Goal: Task Accomplishment & Management: Complete application form

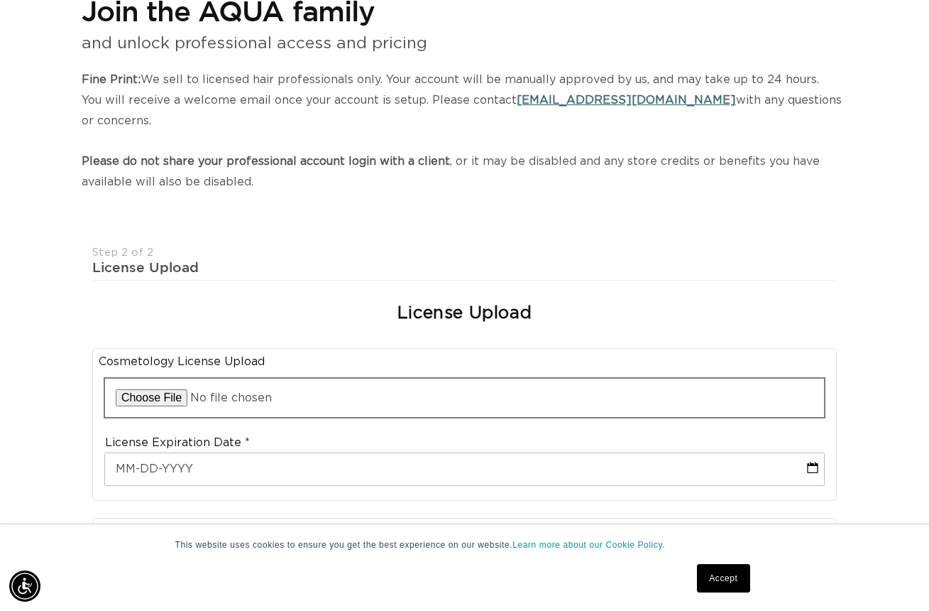
scroll to position [0, 1657]
click at [160, 395] on input "file" at bounding box center [464, 397] width 719 height 38
type input "C:\fakepath\IMG_1325.heic"
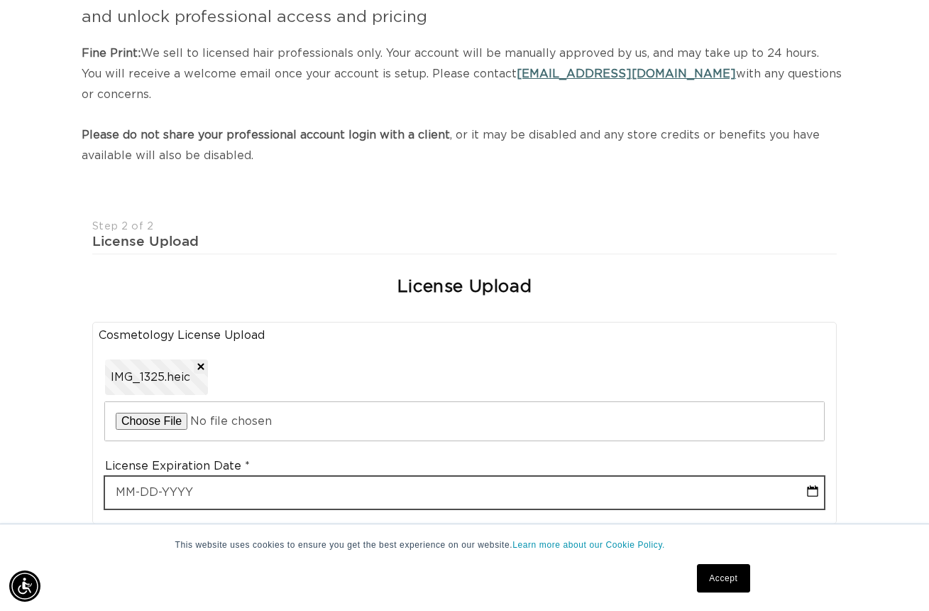
click at [817, 482] on input "text" at bounding box center [464, 492] width 719 height 32
select select "9"
click at [814, 485] on input "text" at bounding box center [464, 492] width 719 height 32
click at [226, 482] on input "text" at bounding box center [464, 492] width 719 height 32
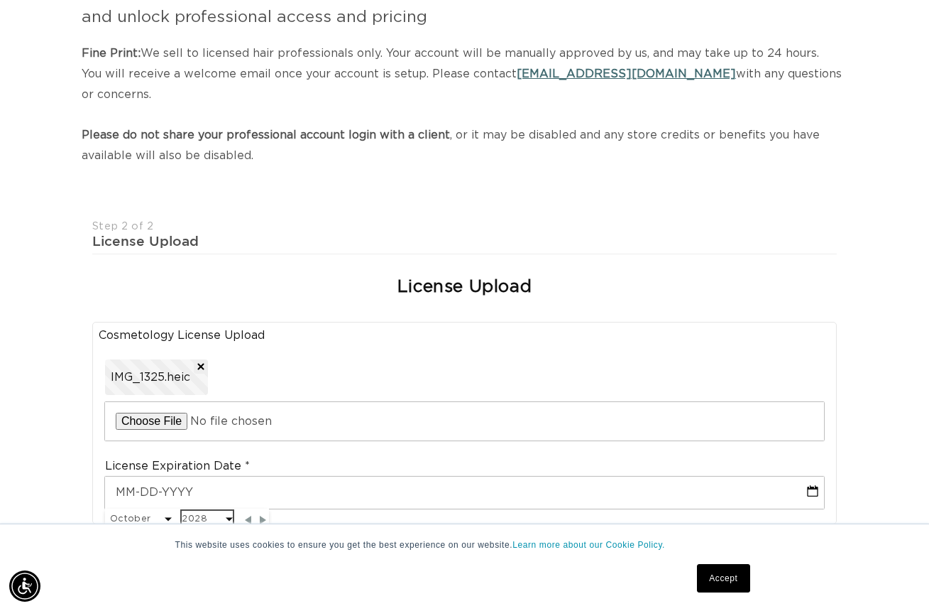
scroll to position [0, 1657]
select select "9"
select select "2028"
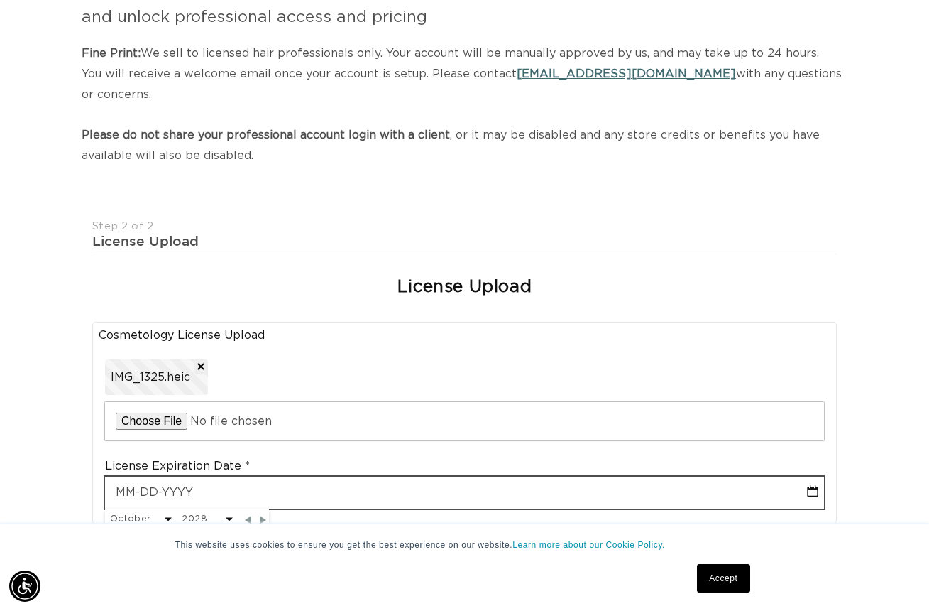
click at [220, 486] on input "text" at bounding box center [464, 492] width 719 height 32
drag, startPoint x: 143, startPoint y: 483, endPoint x: 151, endPoint y: 483, distance: 7.8
click at [144, 483] on input "text" at bounding box center [464, 492] width 719 height 32
click at [153, 483] on input "text" at bounding box center [464, 492] width 719 height 32
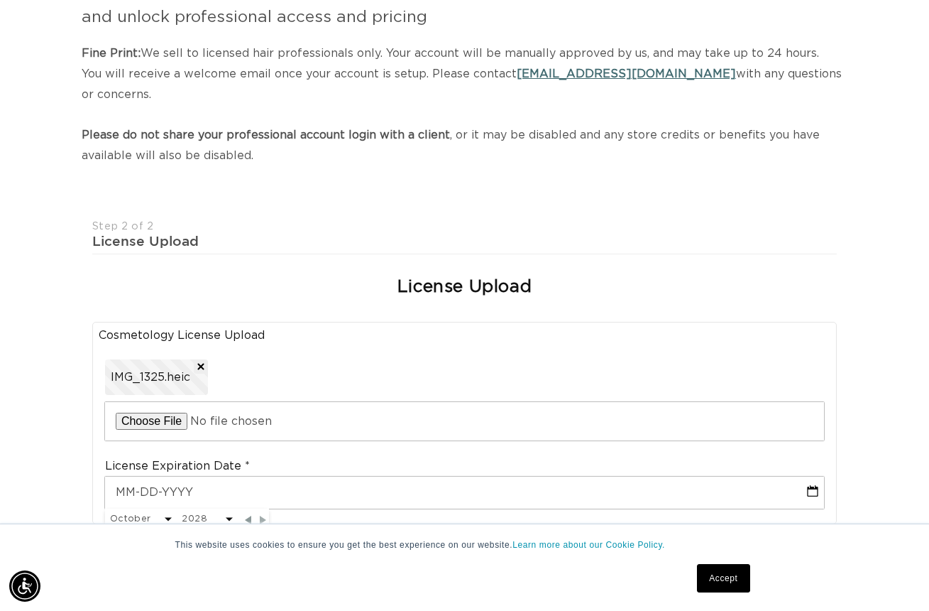
click at [259, 517] on span "Next Month" at bounding box center [263, 519] width 13 height 13
click at [249, 517] on span "Previous Month" at bounding box center [248, 519] width 13 height 13
select select "9"
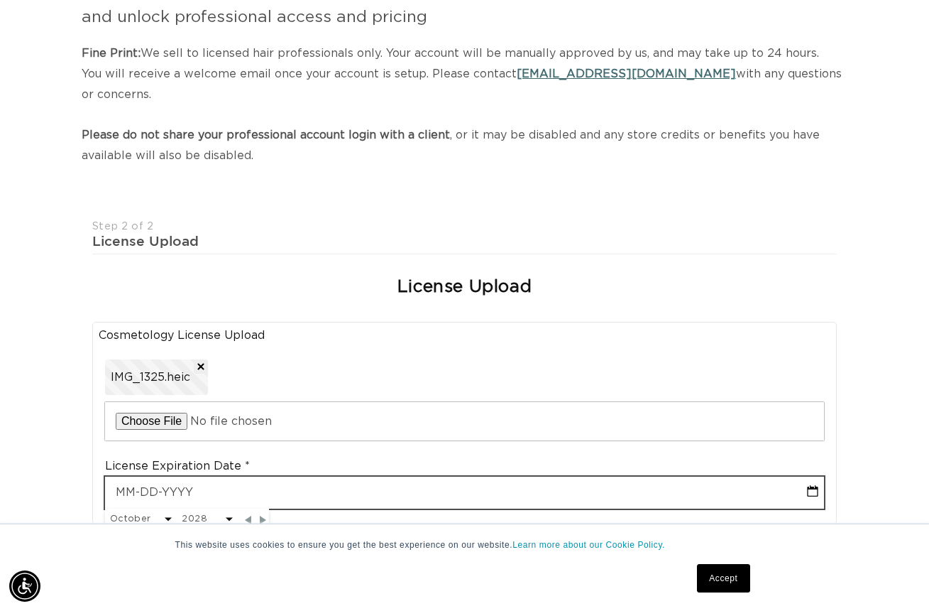
click at [269, 491] on input "text" at bounding box center [464, 492] width 719 height 32
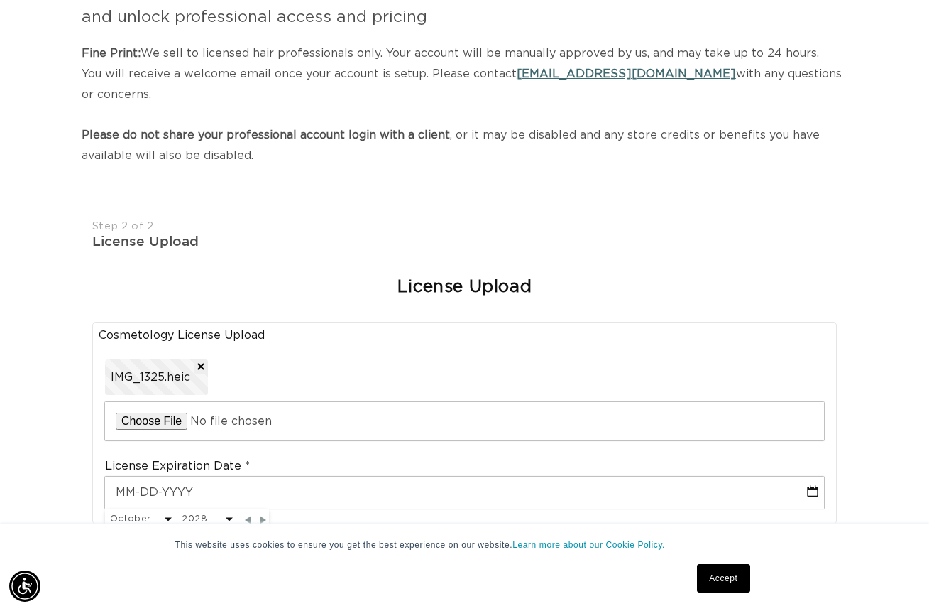
scroll to position [0, 0]
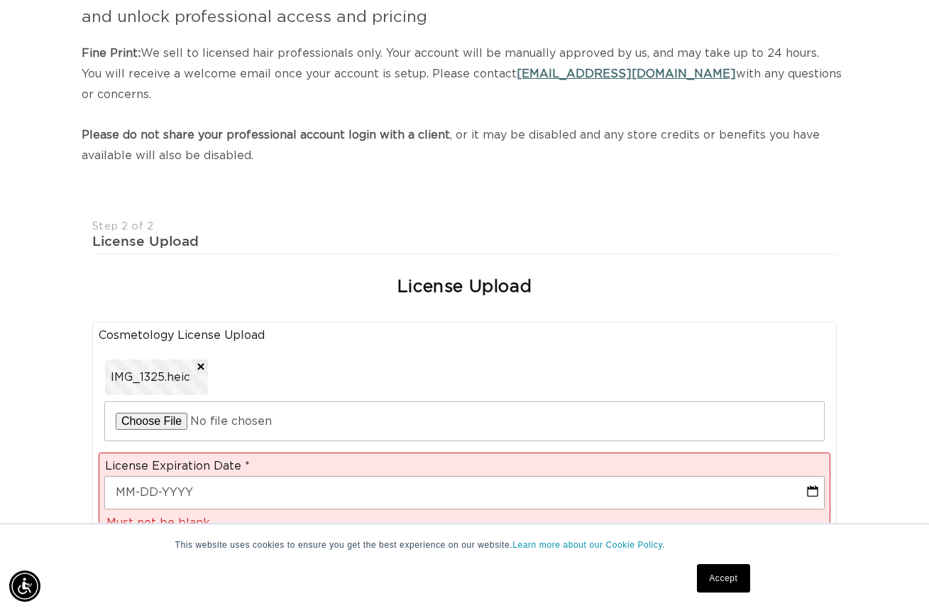
click at [898, 241] on div "Join the AQUA family and unlock professional access and pricing Fine Print: We …" at bounding box center [464, 547] width 929 height 1200
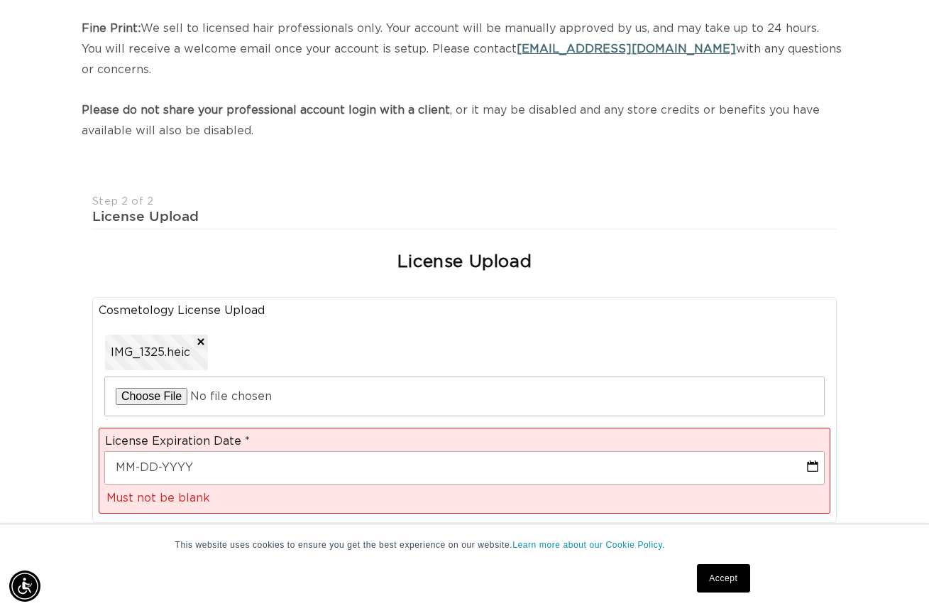
scroll to position [517, 0]
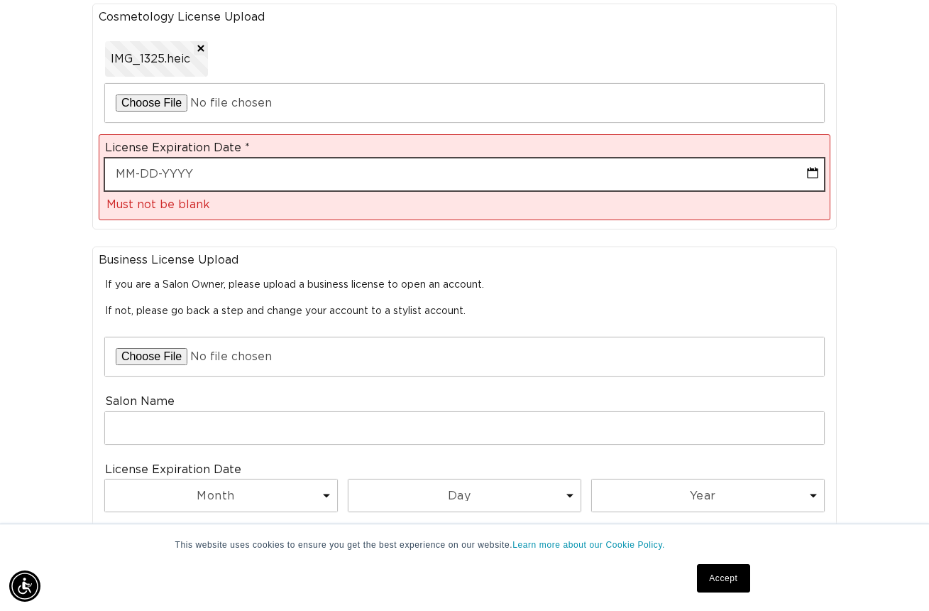
select select "9"
select select "2028"
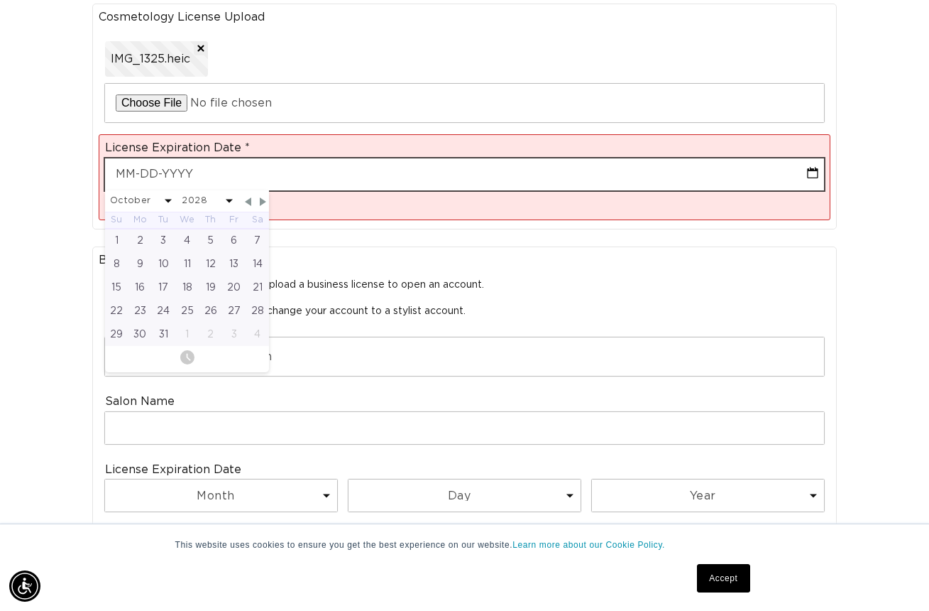
click at [131, 170] on input "text" at bounding box center [464, 174] width 719 height 32
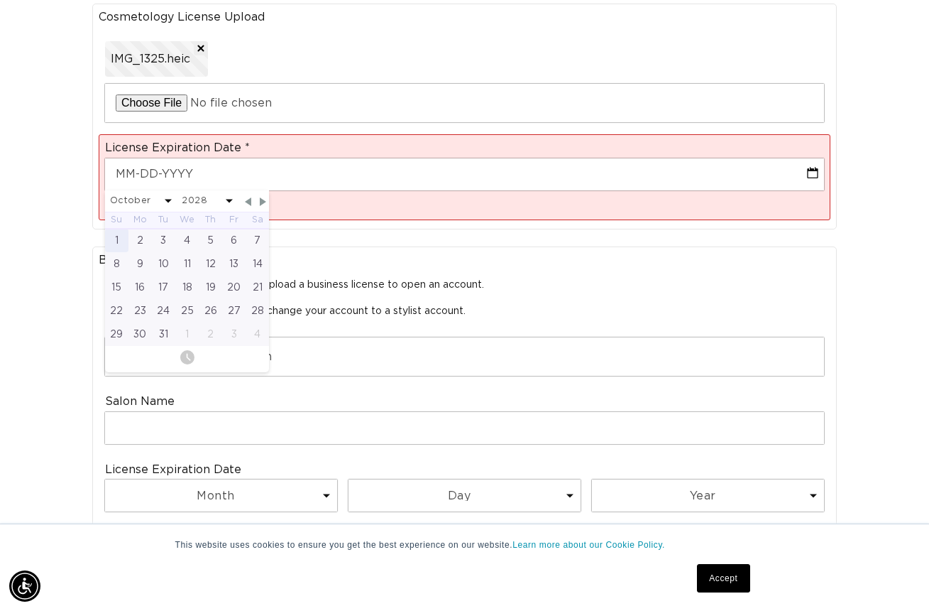
click at [121, 230] on div "1" at bounding box center [116, 240] width 23 height 23
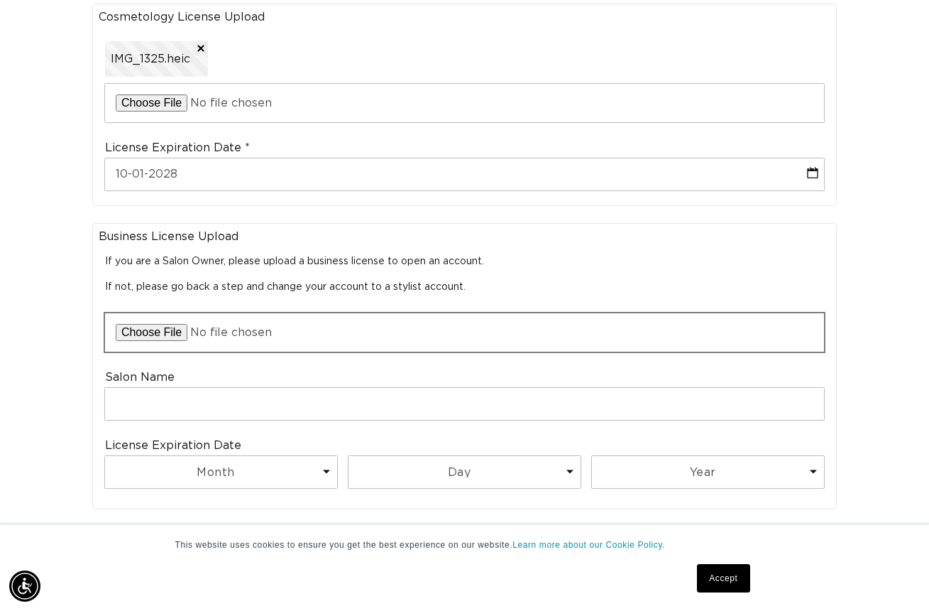
scroll to position [0, 828]
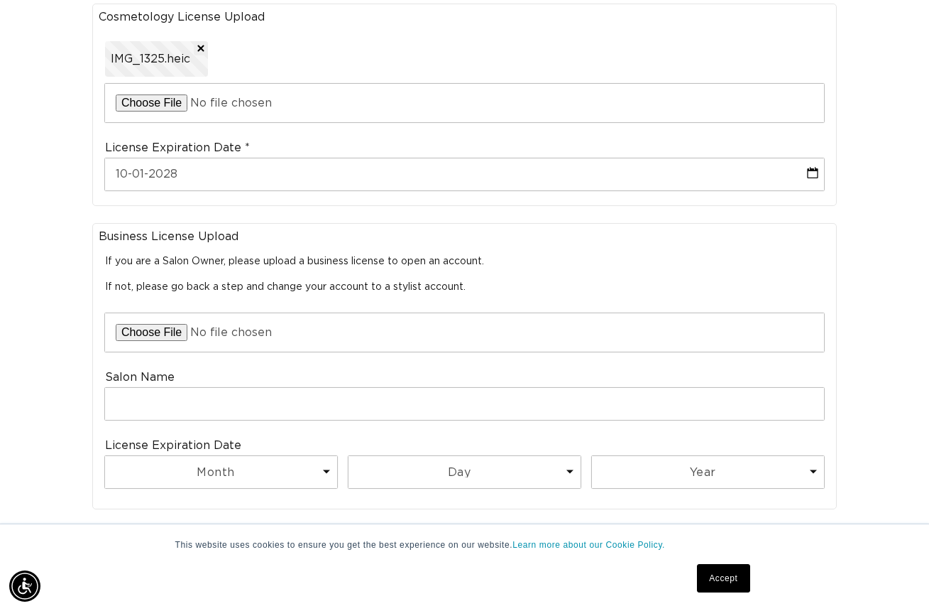
drag, startPoint x: 510, startPoint y: 246, endPoint x: 606, endPoint y: 277, distance: 100.6
click at [581, 271] on fieldset "Business License Upload If you are a Salon Owner, please upload a business lice…" at bounding box center [465, 365] width 732 height 273
drag, startPoint x: 72, startPoint y: 281, endPoint x: 64, endPoint y: 292, distance: 13.2
click at [72, 293] on div "Join the AQUA family and unlock professional access and pricing Fine Print: We …" at bounding box center [464, 217] width 929 height 1176
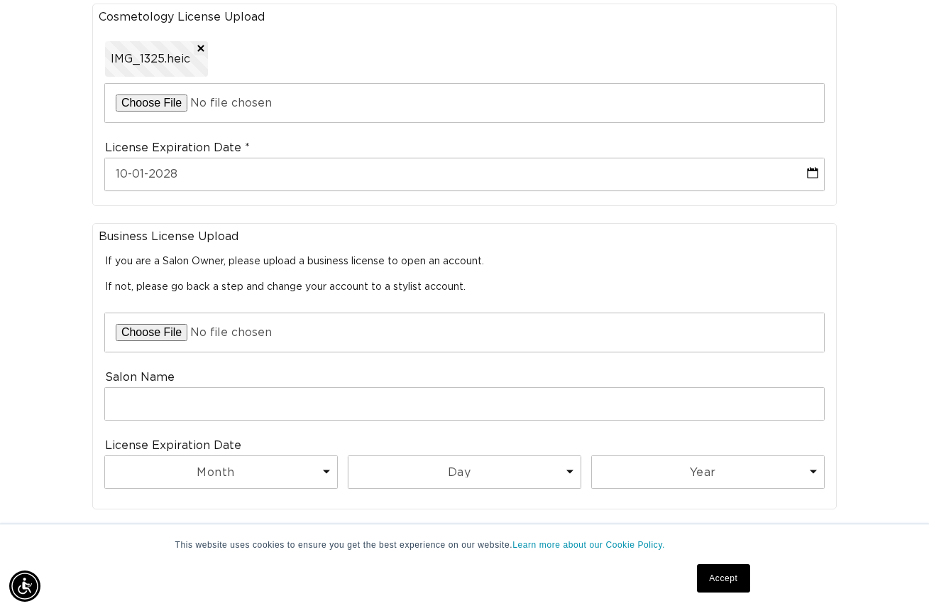
click at [48, 288] on div "Join the AQUA family and unlock professional access and pricing Fine Print: We …" at bounding box center [464, 217] width 929 height 1176
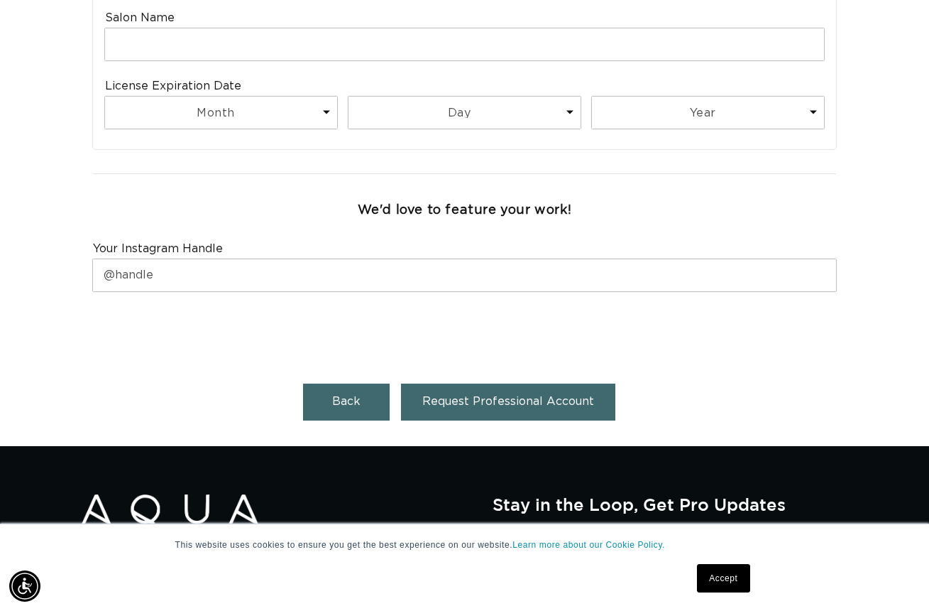
scroll to position [0, 828]
click at [465, 395] on span "Request Professional Account" at bounding box center [508, 400] width 172 height 11
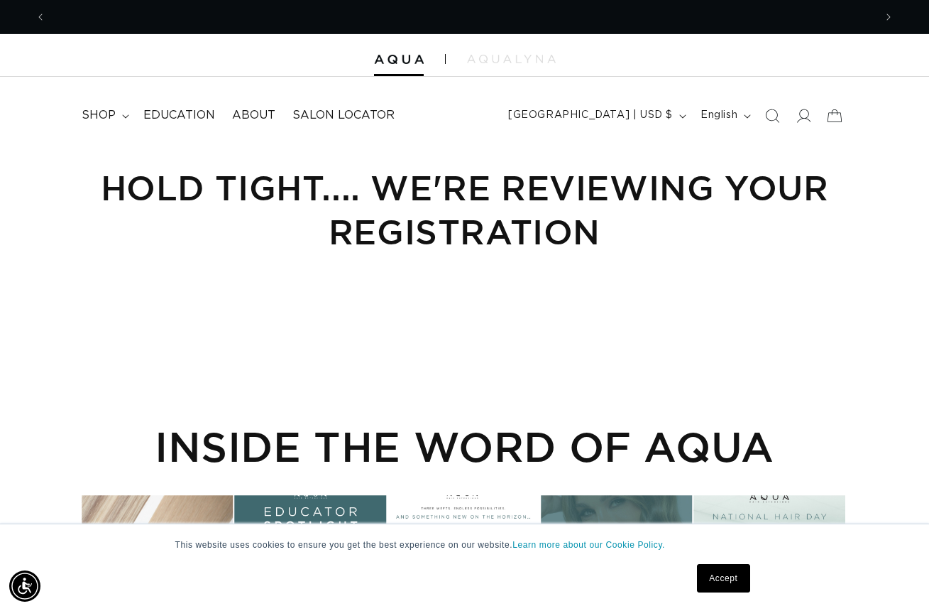
scroll to position [0, 828]
